Goal: Manage account settings

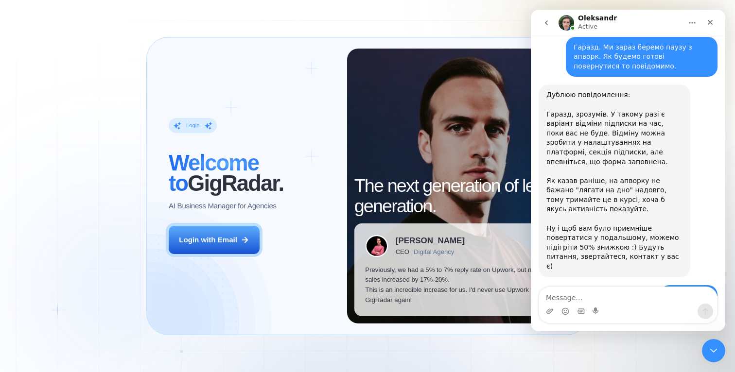
scroll to position [1642, 0]
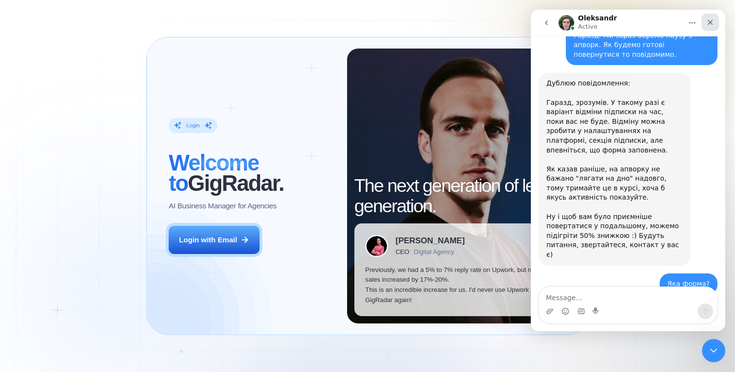
click at [710, 19] on icon "Close" at bounding box center [710, 22] width 8 height 8
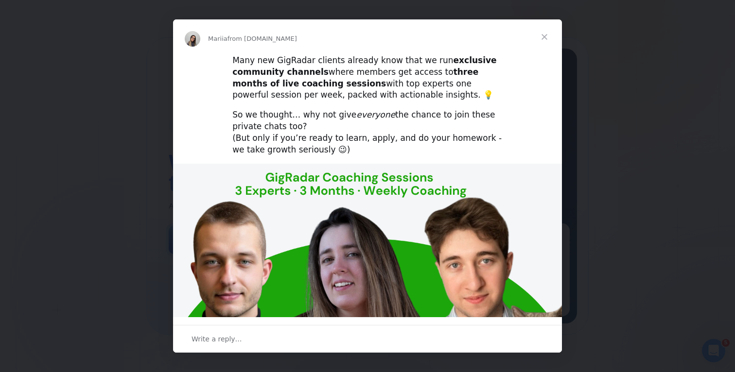
click at [547, 35] on span "Close" at bounding box center [544, 36] width 35 height 35
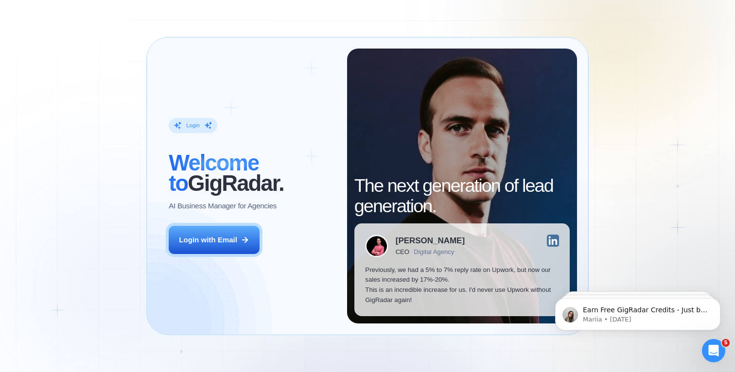
scroll to position [0, 0]
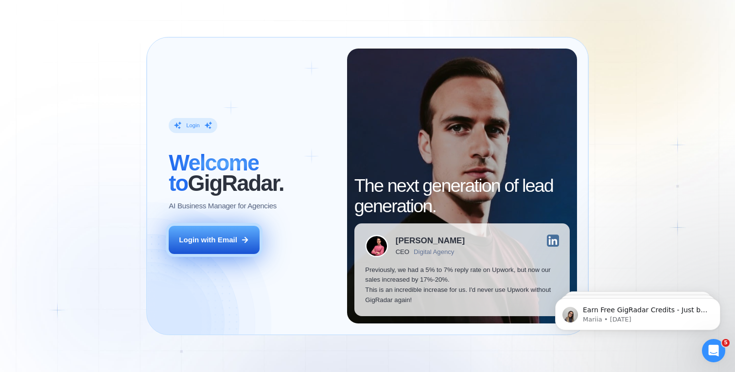
click at [235, 249] on button "Login with Email" at bounding box center [214, 240] width 91 height 29
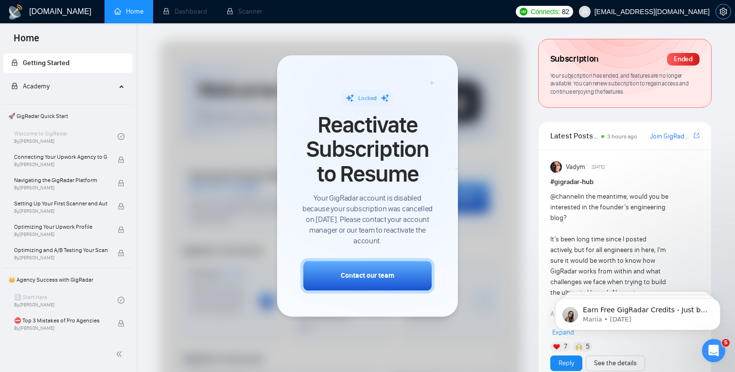
click at [723, 13] on icon "setting" at bounding box center [724, 12] width 8 height 8
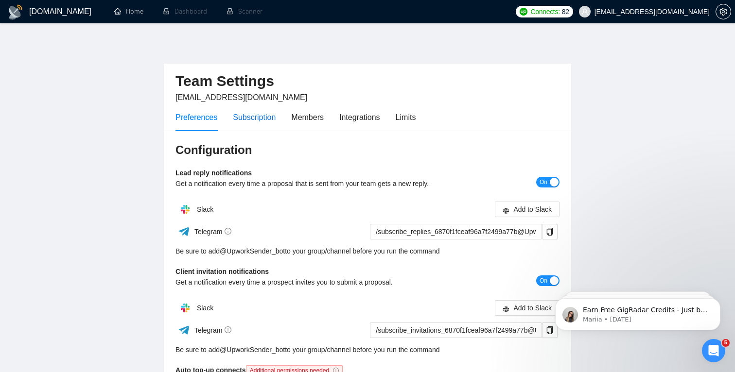
click at [265, 121] on div "Subscription" at bounding box center [254, 117] width 43 height 12
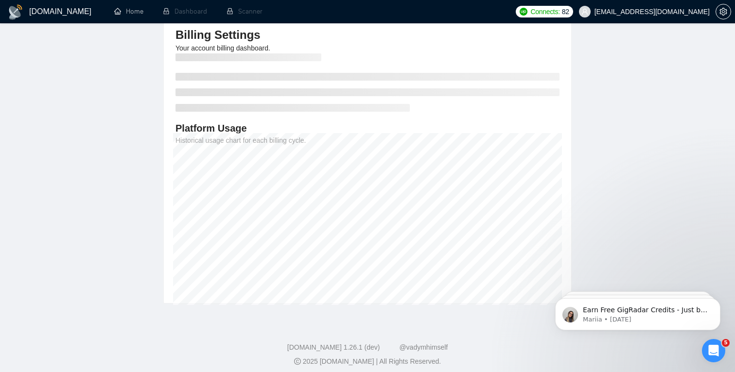
scroll to position [122, 0]
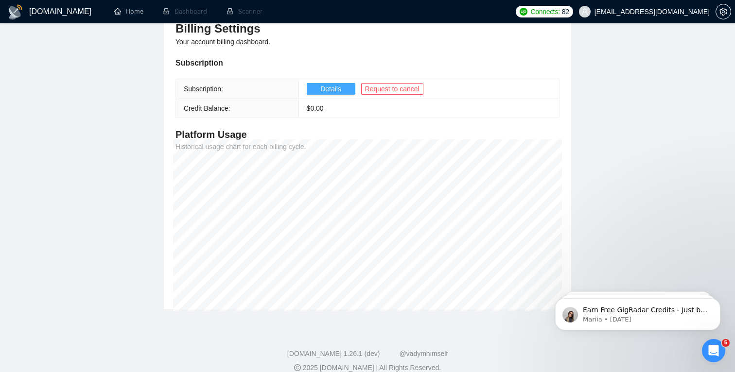
click at [343, 92] on button "Details" at bounding box center [331, 89] width 49 height 12
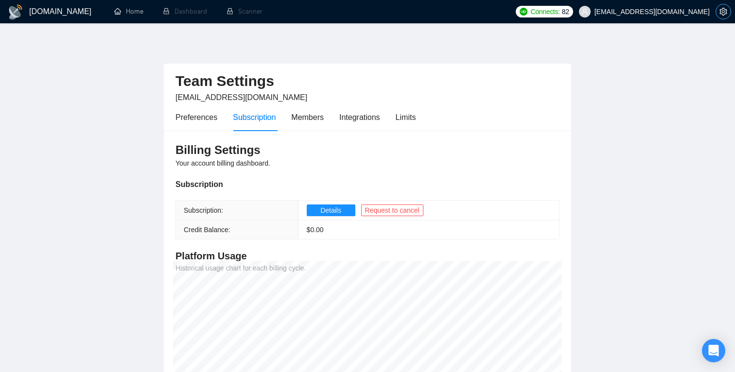
click at [725, 13] on icon "setting" at bounding box center [723, 12] width 7 height 8
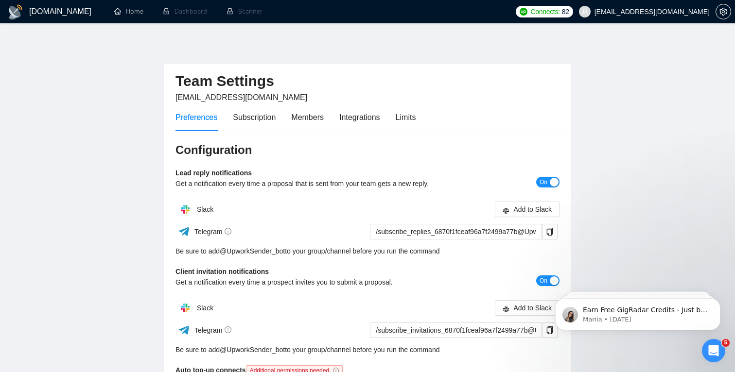
click at [64, 11] on h1 "[DOMAIN_NAME]" at bounding box center [60, 11] width 62 height 23
